Goal: Task Accomplishment & Management: Manage account settings

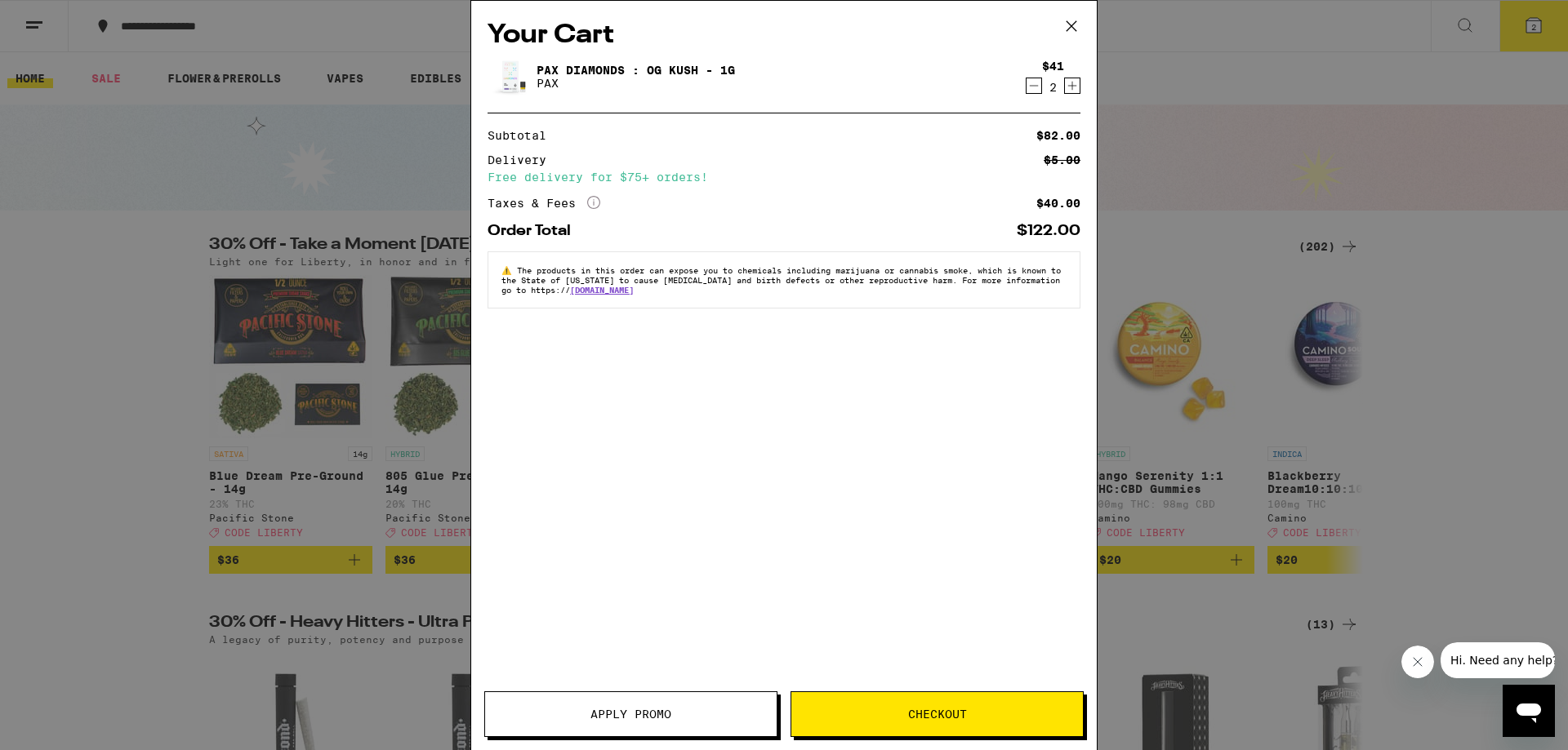
click at [1271, 230] on div "Your Cart Pax Diamonds : OG Kush - 1g PAX $41 2 Subtotal $82.00 Delivery $5.00 …" at bounding box center [784, 375] width 1568 height 750
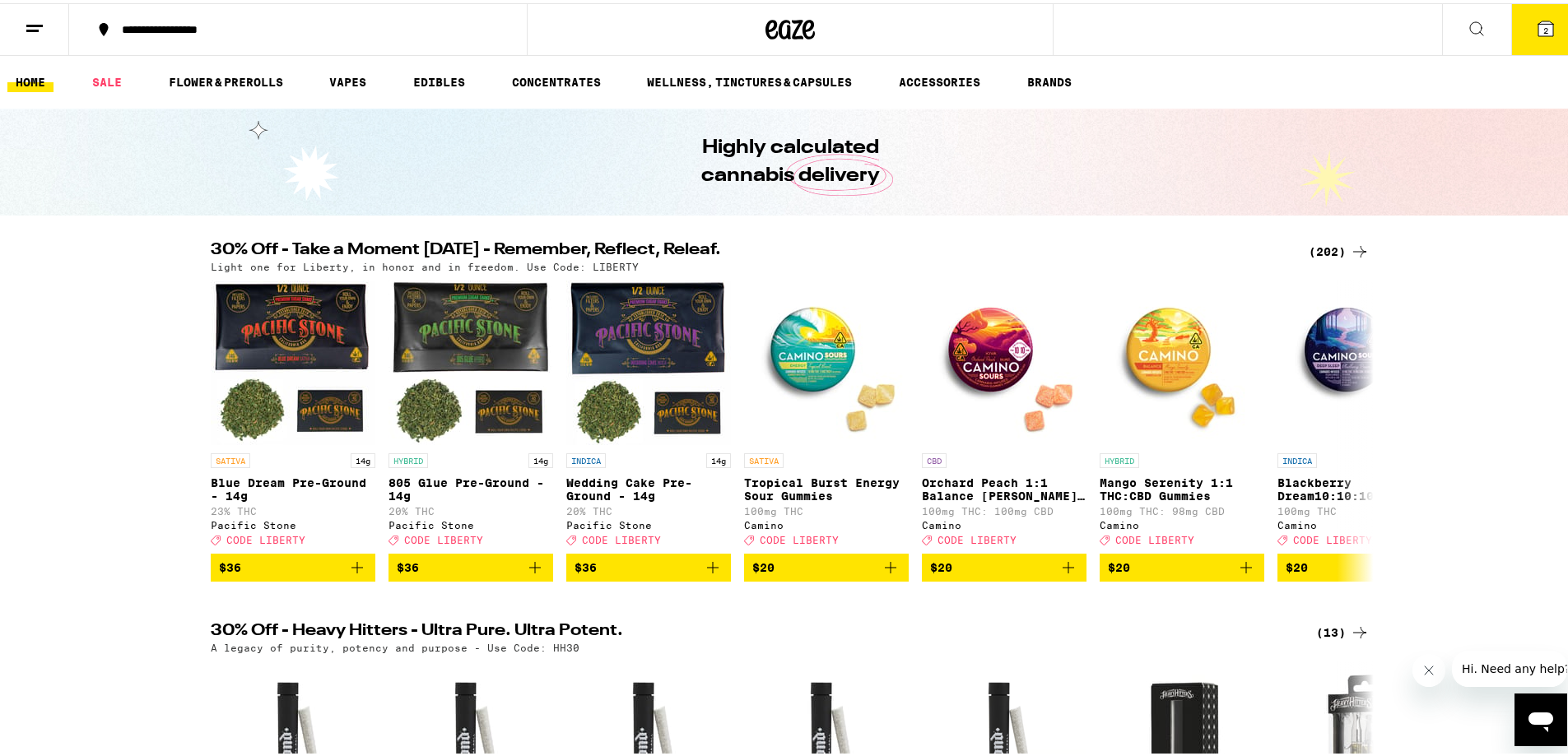
click at [50, 22] on button at bounding box center [34, 27] width 69 height 52
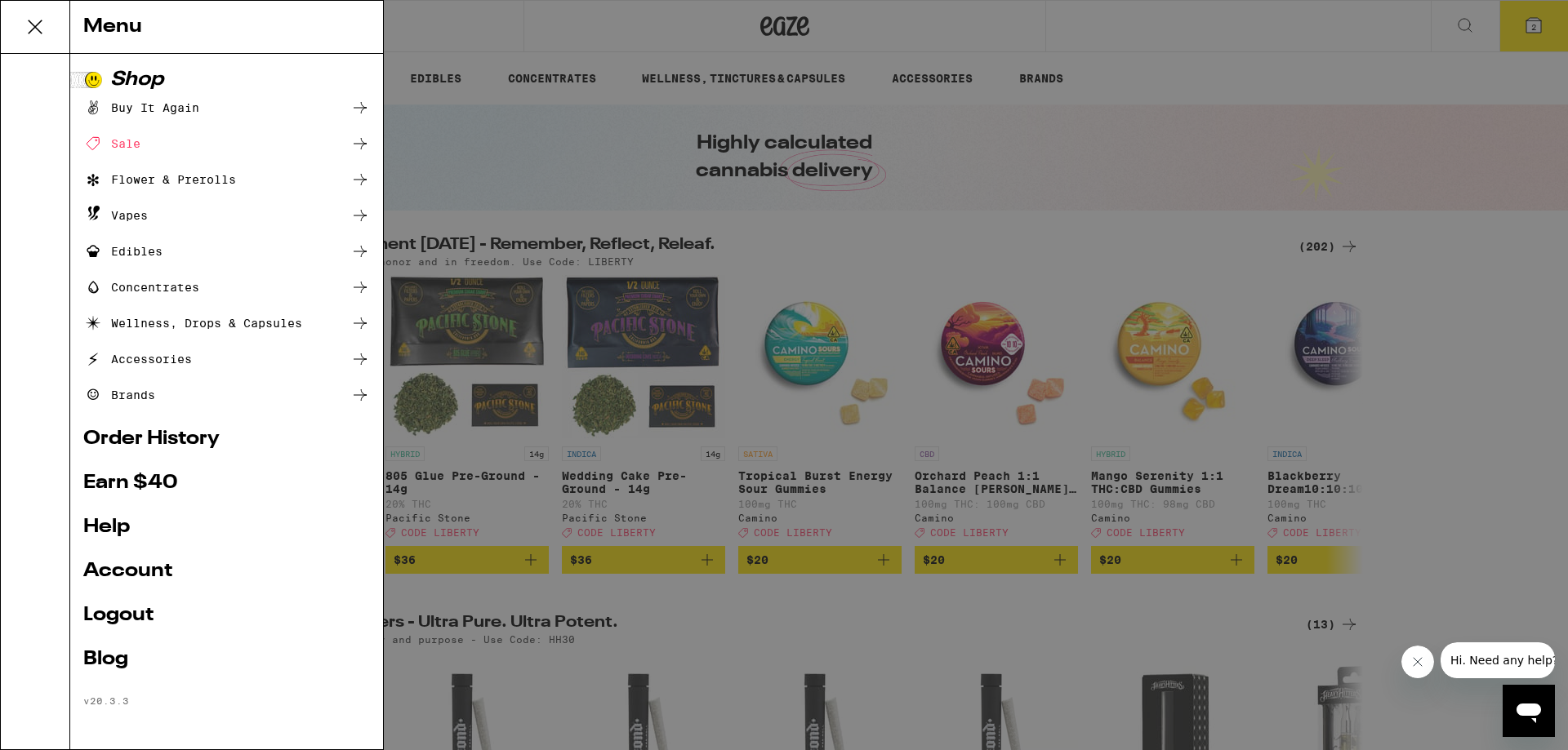
click at [160, 581] on link "Account" at bounding box center [227, 571] width 287 height 20
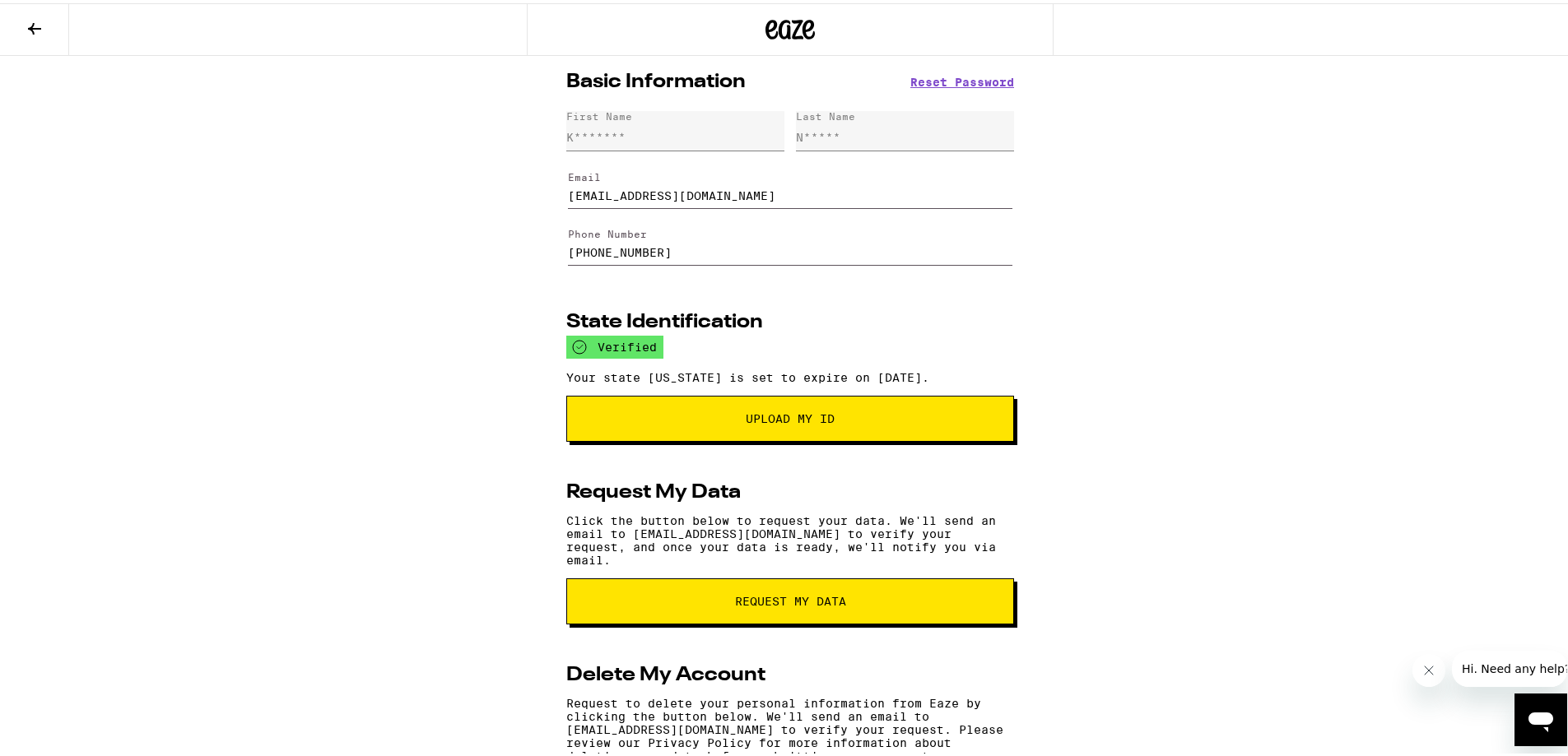
click at [42, 26] on icon at bounding box center [34, 25] width 20 height 20
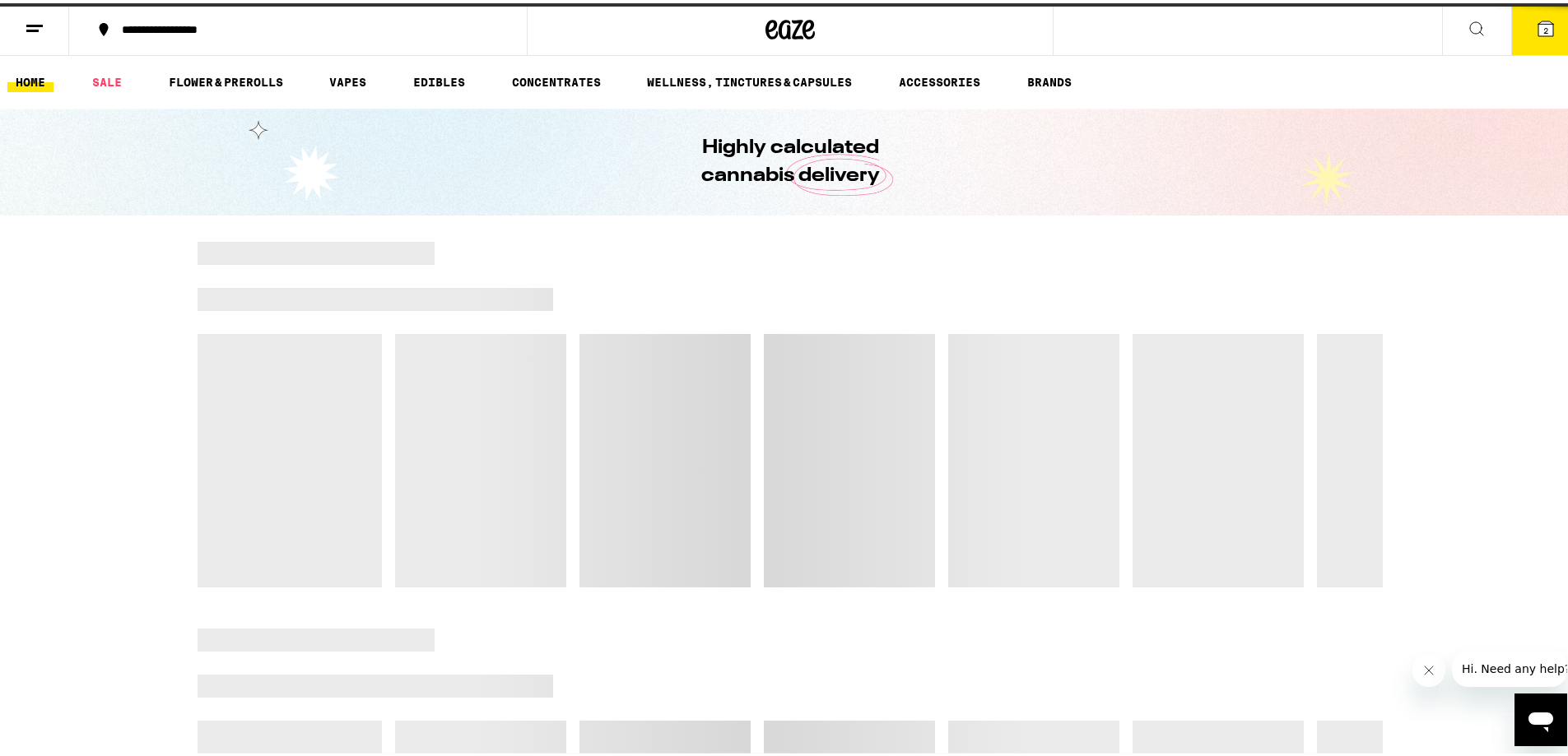
click at [37, 18] on icon at bounding box center [34, 25] width 20 height 20
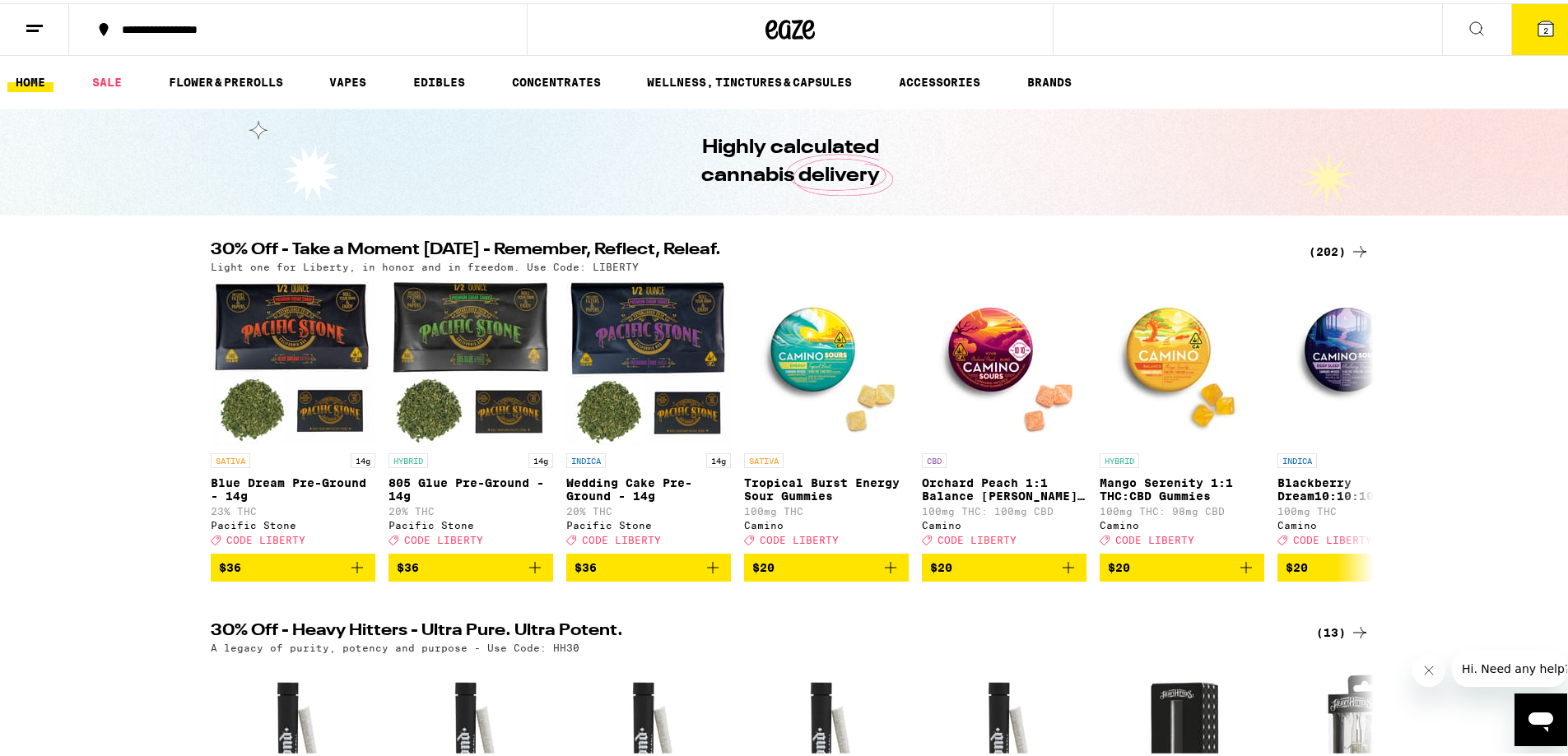
click at [22, 30] on button at bounding box center [34, 27] width 69 height 52
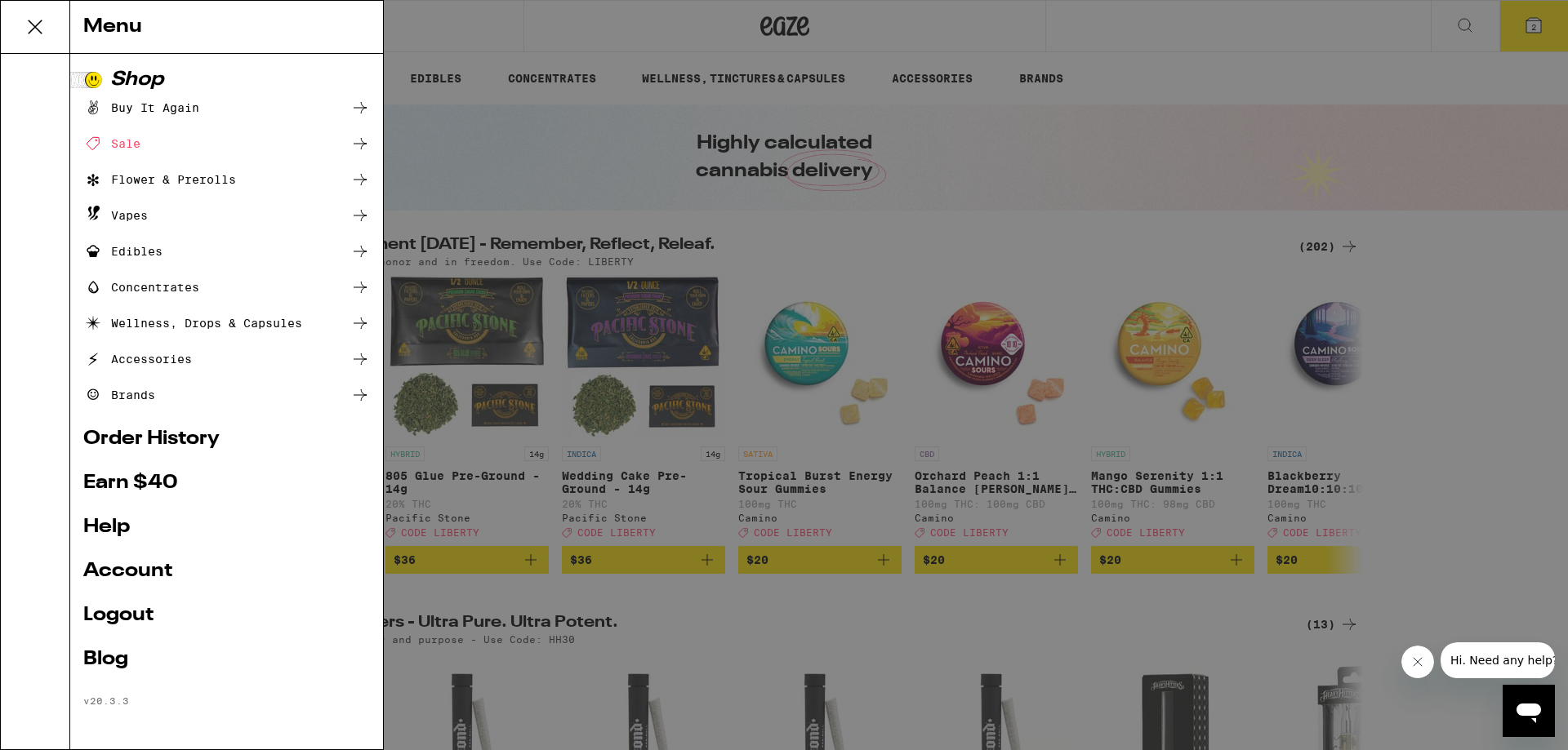
click at [146, 612] on link "Logout" at bounding box center [227, 615] width 287 height 20
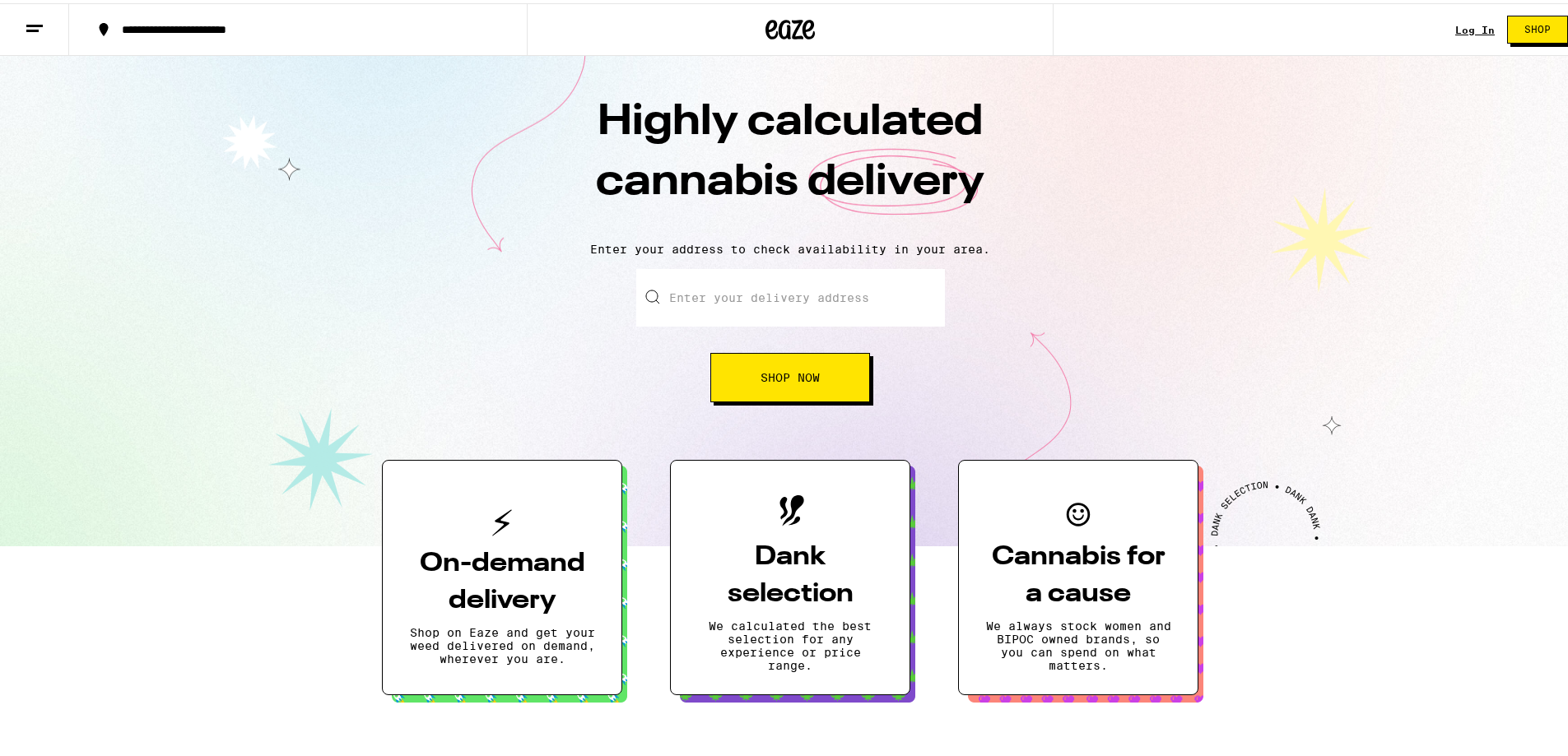
click at [1469, 31] on link "Log In" at bounding box center [1474, 27] width 40 height 10
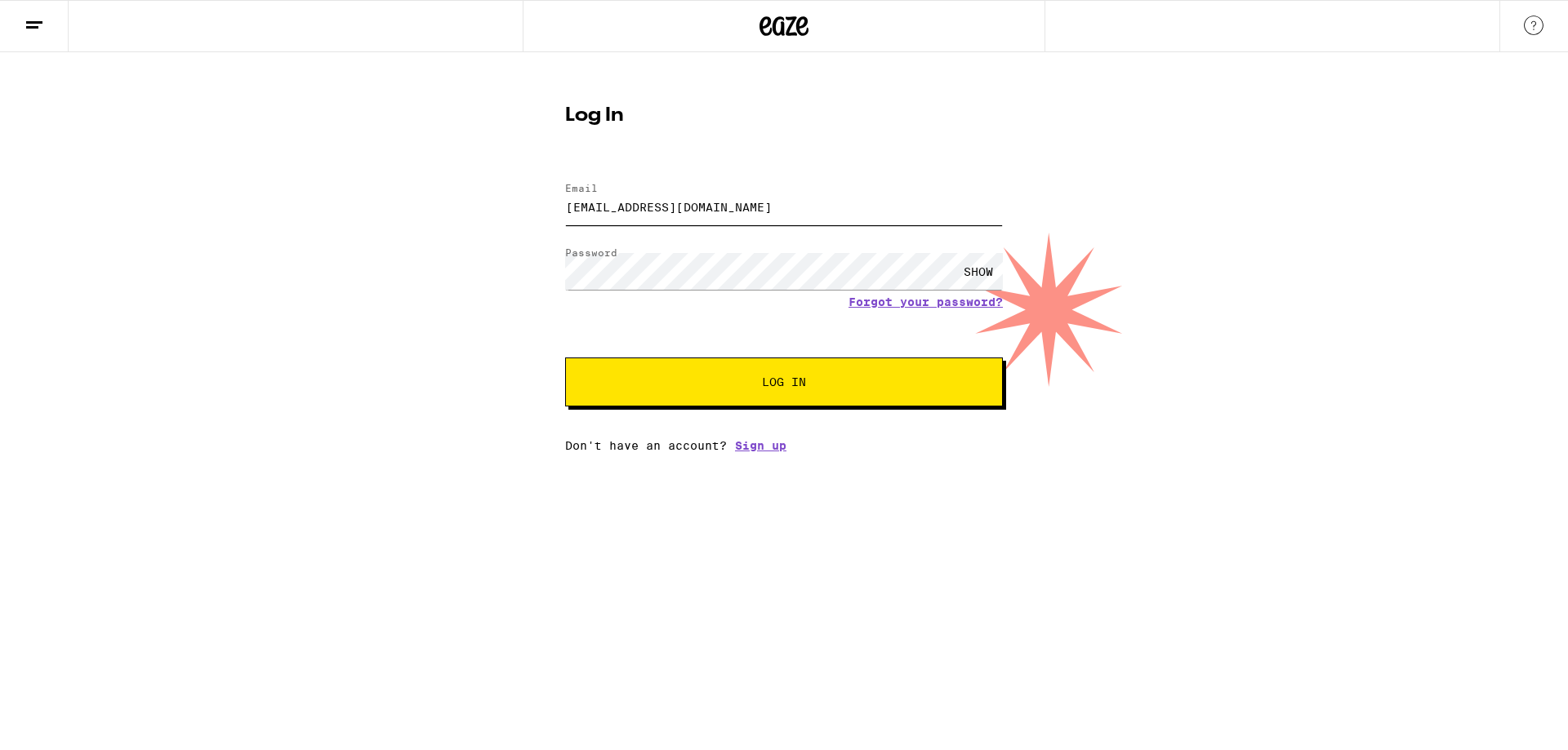
click at [736, 213] on input "[EMAIL_ADDRESS][DOMAIN_NAME]" at bounding box center [784, 206] width 438 height 37
type input "[EMAIL_ADDRESS][DOMAIN_NAME]"
click at [729, 369] on button "Log In" at bounding box center [784, 381] width 438 height 49
